Goal: Check status: Check status

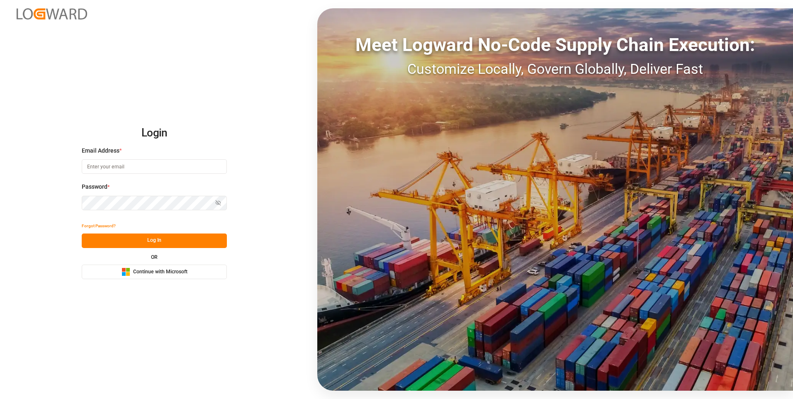
type input "[EMAIL_ADDRESS][DOMAIN_NAME]"
click at [158, 240] on button "Log In" at bounding box center [154, 240] width 145 height 15
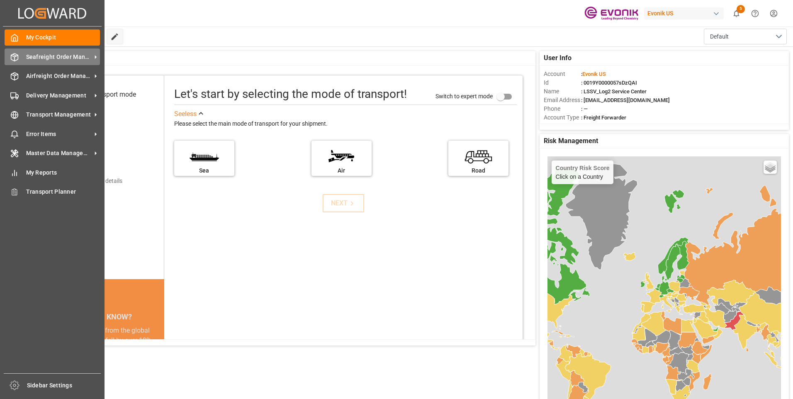
click at [17, 57] on icon at bounding box center [14, 57] width 8 height 8
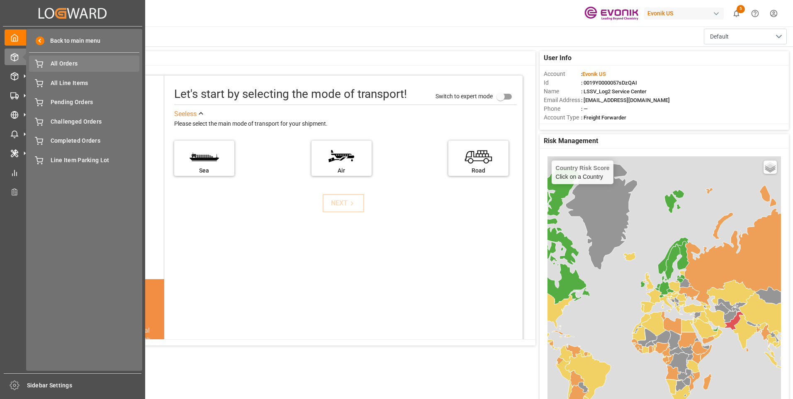
click at [76, 65] on span "All Orders" at bounding box center [95, 63] width 89 height 9
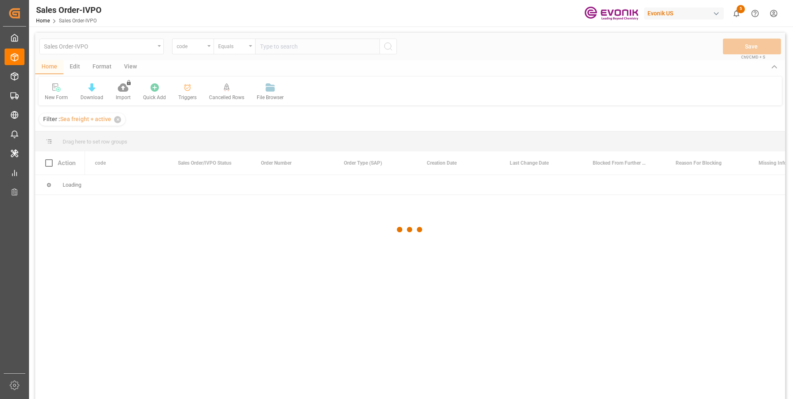
click at [202, 47] on div at bounding box center [410, 230] width 750 height 394
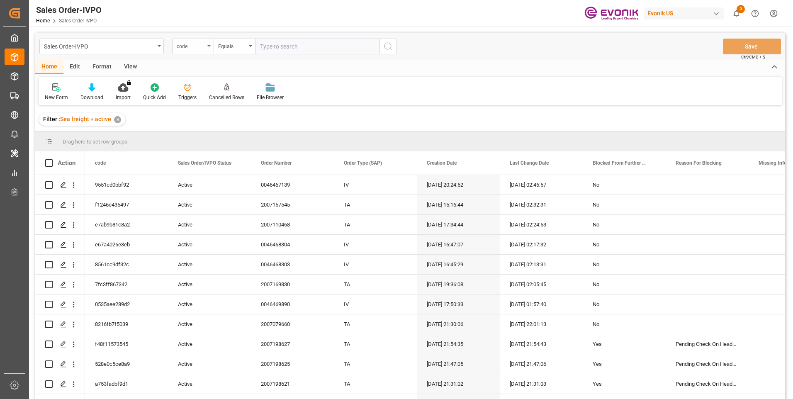
click at [204, 46] on div "code" at bounding box center [191, 46] width 28 height 10
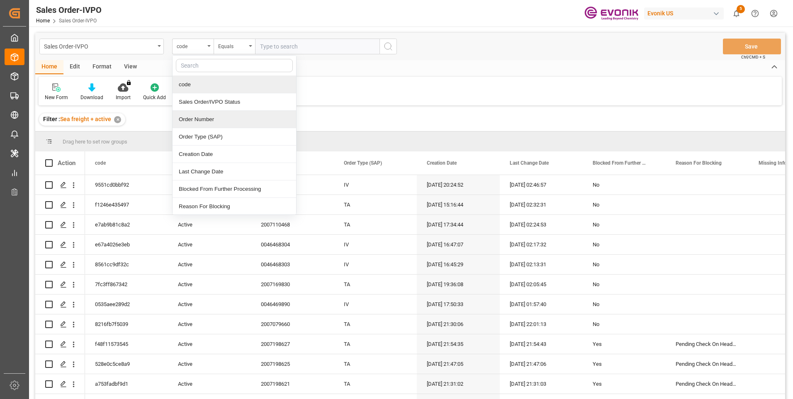
click at [194, 122] on div "Order Number" at bounding box center [235, 119] width 124 height 17
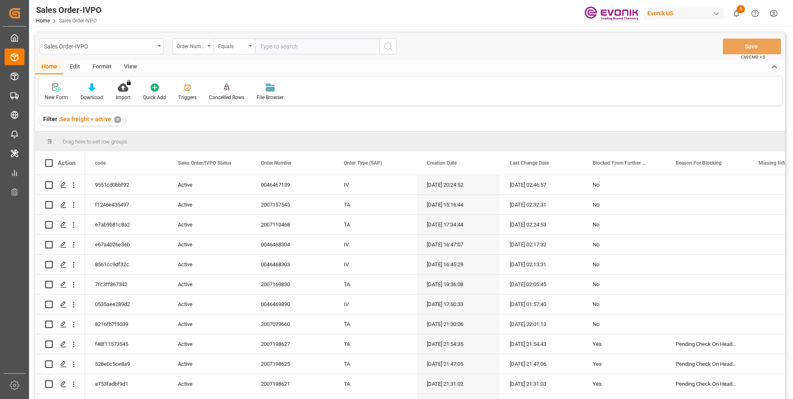
click at [276, 45] on input "text" at bounding box center [317, 47] width 124 height 16
paste input "0046462116"
type input "0046462116"
